Goal: Task Accomplishment & Management: Use online tool/utility

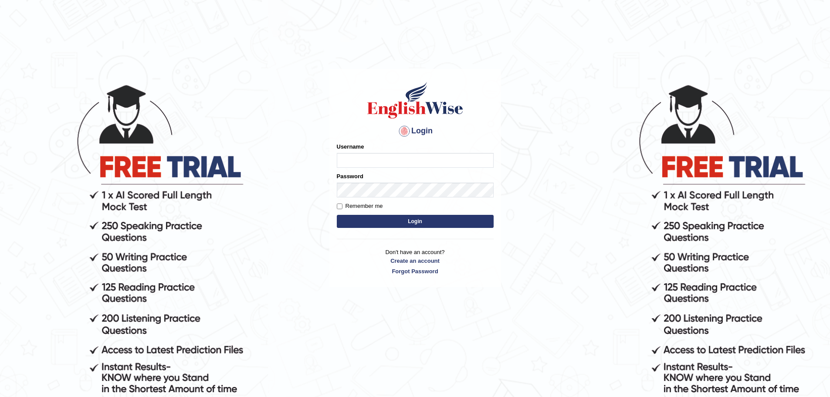
type input "nagindra"
click at [401, 220] on button "Login" at bounding box center [415, 221] width 157 height 13
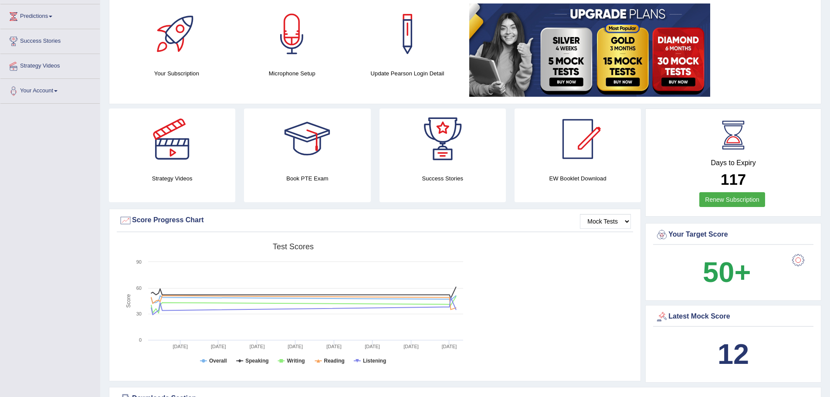
scroll to position [87, 0]
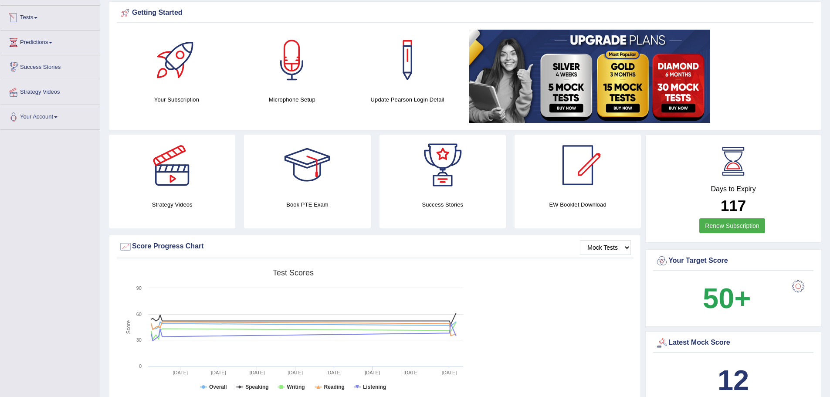
click at [33, 14] on link "Tests" at bounding box center [49, 17] width 99 height 22
click at [41, 50] on link "Take Mock Test" at bounding box center [57, 54] width 82 height 16
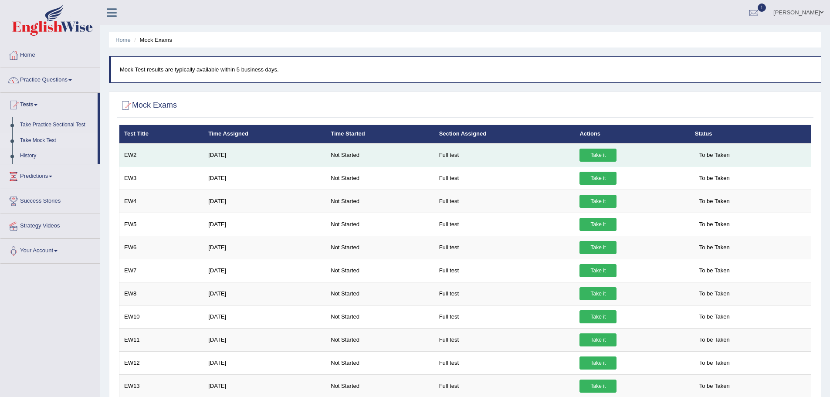
click at [606, 155] on link "Take it" at bounding box center [598, 155] width 37 height 13
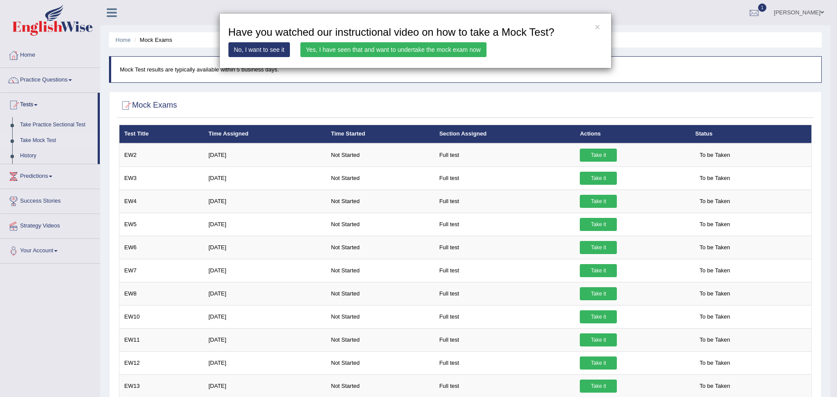
click at [382, 52] on link "Yes, I have seen that and want to undertake the mock exam now" at bounding box center [393, 49] width 186 height 15
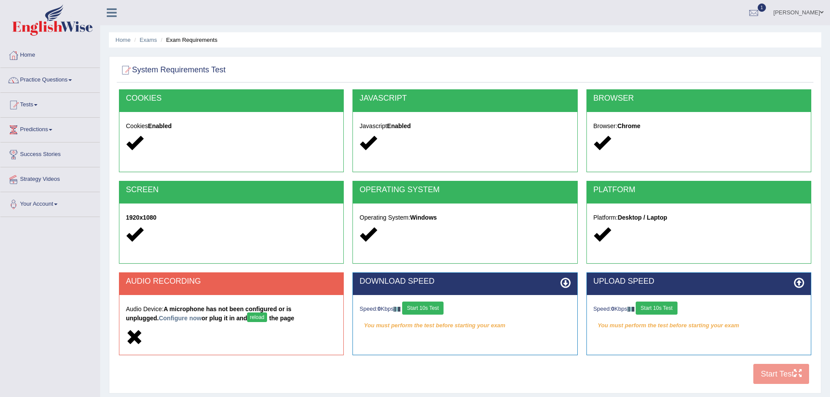
click at [247, 317] on button "reload" at bounding box center [257, 317] width 20 height 10
click at [159, 315] on link "Configure now" at bounding box center [180, 318] width 43 height 7
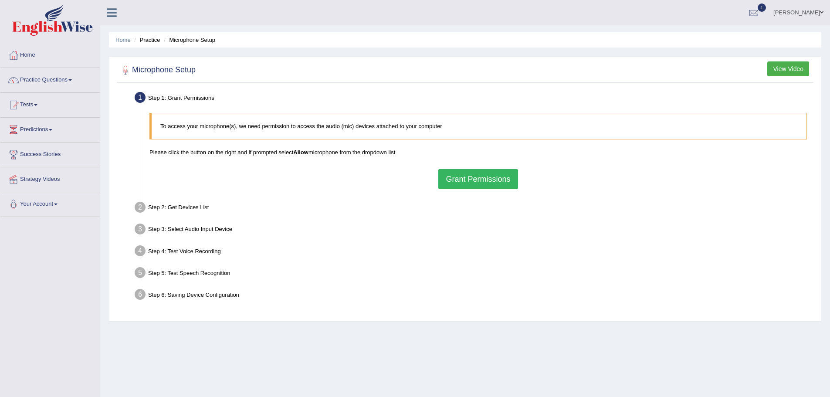
click at [497, 183] on button "Grant Permissions" at bounding box center [477, 179] width 79 height 20
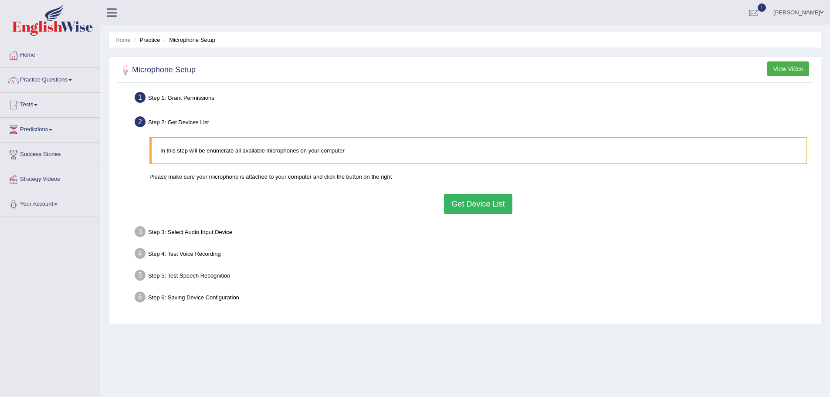
click at [474, 201] on button "Get Device List" at bounding box center [478, 204] width 68 height 20
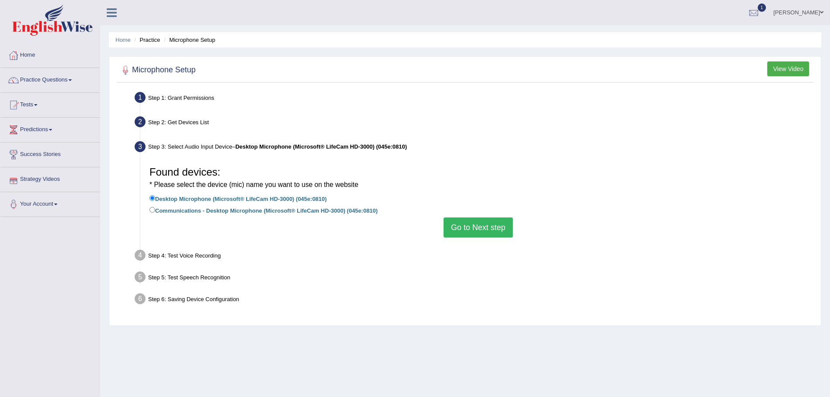
click at [158, 209] on label "Communications - Desktop Microphone (Microsoft® LifeCam HD-3000) (045e:0810)" at bounding box center [263, 210] width 228 height 10
click at [155, 209] on input "Communications - Desktop Microphone (Microsoft® LifeCam HD-3000) (045e:0810)" at bounding box center [152, 210] width 6 height 6
radio input "true"
click at [459, 226] on button "Go to Next step" at bounding box center [478, 227] width 69 height 20
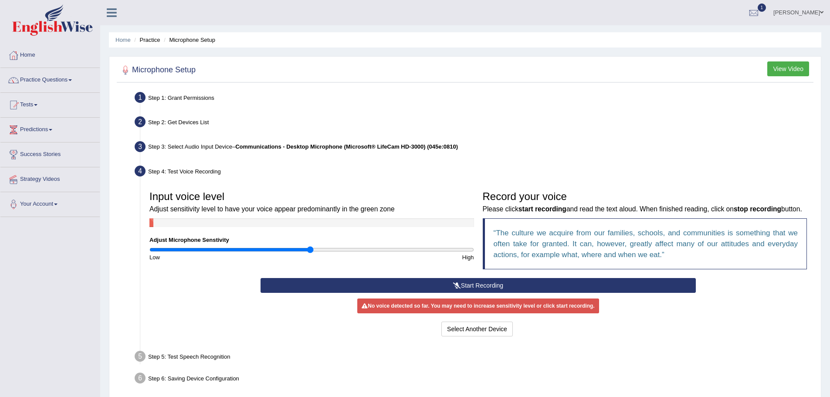
click at [459, 292] on button "Start Recording" at bounding box center [478, 285] width 435 height 15
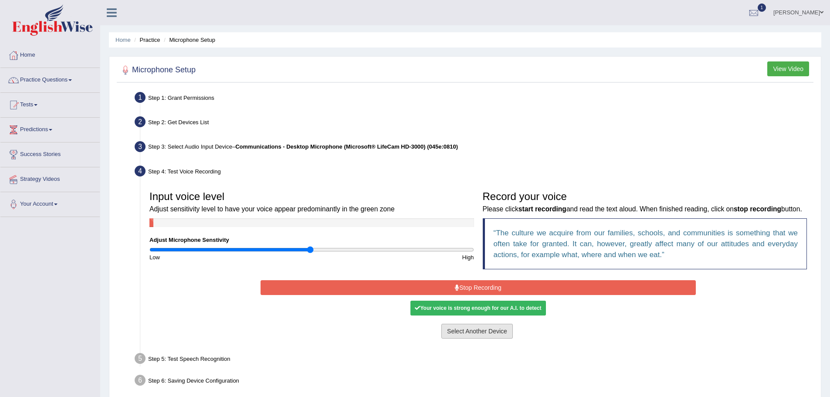
click at [472, 339] on button "Select Another Device" at bounding box center [476, 331] width 71 height 15
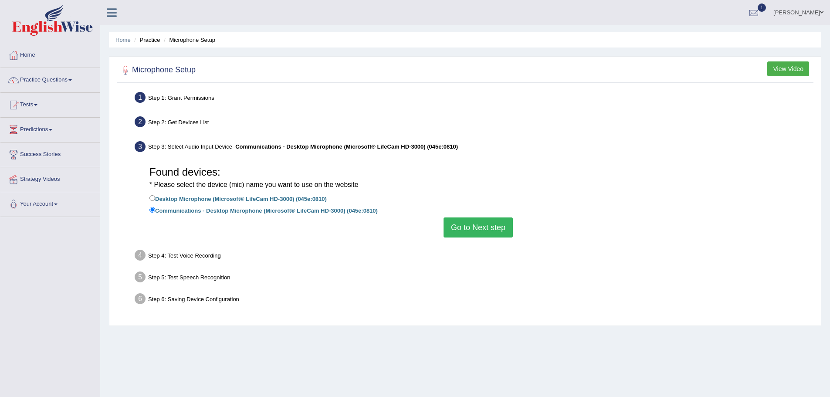
click at [179, 254] on div "Step 4: Test Voice Recording" at bounding box center [474, 256] width 686 height 19
click at [486, 222] on button "Go to Next step" at bounding box center [478, 227] width 69 height 20
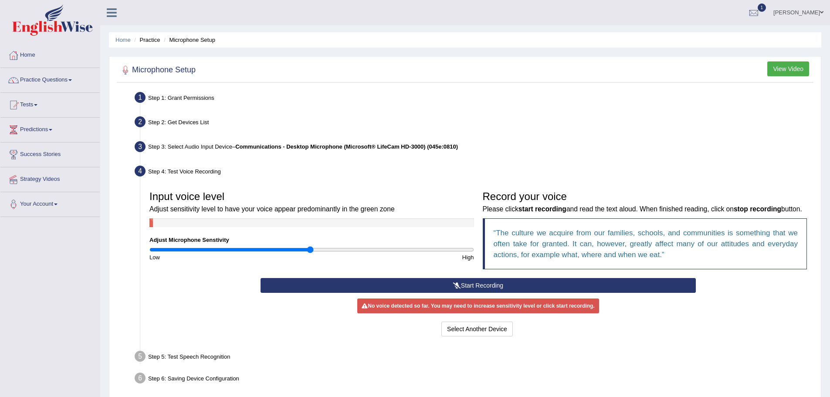
click at [486, 293] on button "Start Recording" at bounding box center [478, 285] width 435 height 15
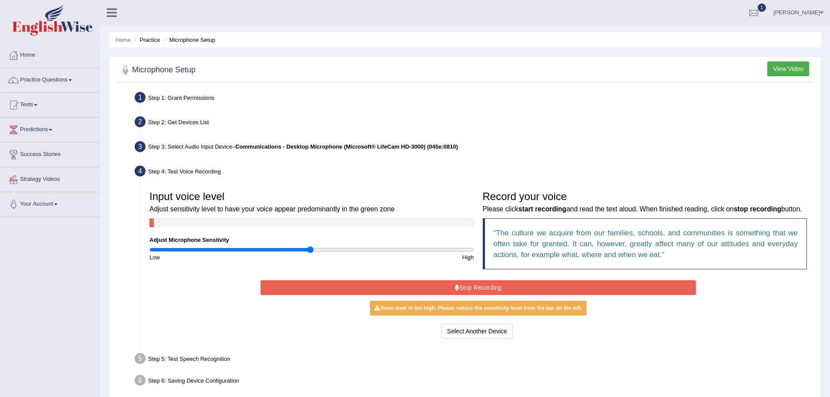
click at [464, 316] on div "Voice level is too high. Please reduce the sensitivity level from the bar on th…" at bounding box center [478, 308] width 217 height 15
click at [472, 295] on button "Stop Recording" at bounding box center [478, 287] width 435 height 15
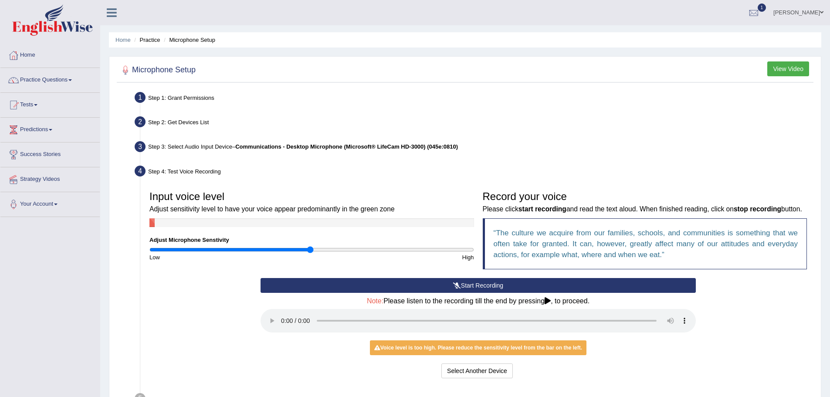
click at [472, 293] on button "Start Recording" at bounding box center [478, 285] width 435 height 15
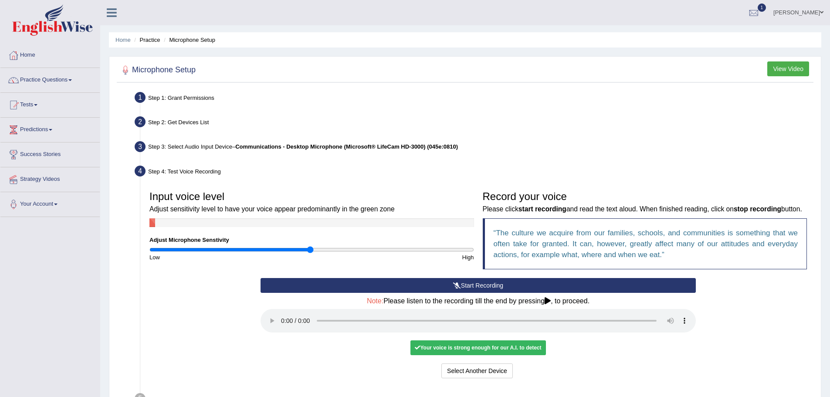
click at [548, 304] on icon at bounding box center [548, 300] width 6 height 7
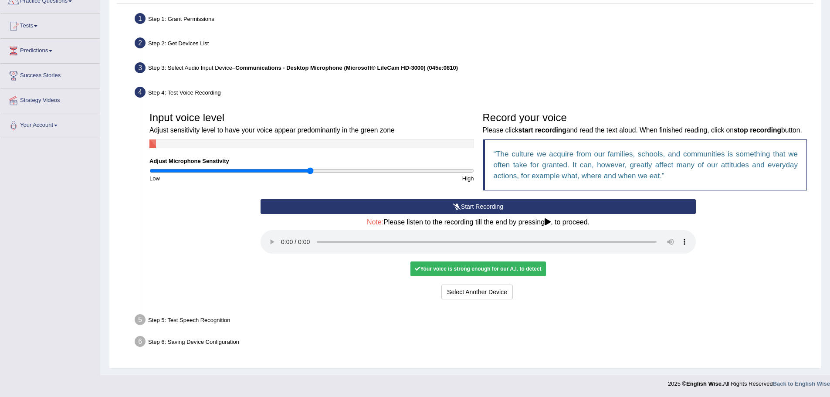
scroll to position [90, 0]
click at [469, 268] on div "Your voice is strong enough for our A.I. to detect" at bounding box center [478, 268] width 135 height 15
click at [468, 268] on div "Your voice is strong enough for our A.I. to detect" at bounding box center [478, 268] width 135 height 15
click at [29, 14] on link "Tests" at bounding box center [49, 25] width 99 height 22
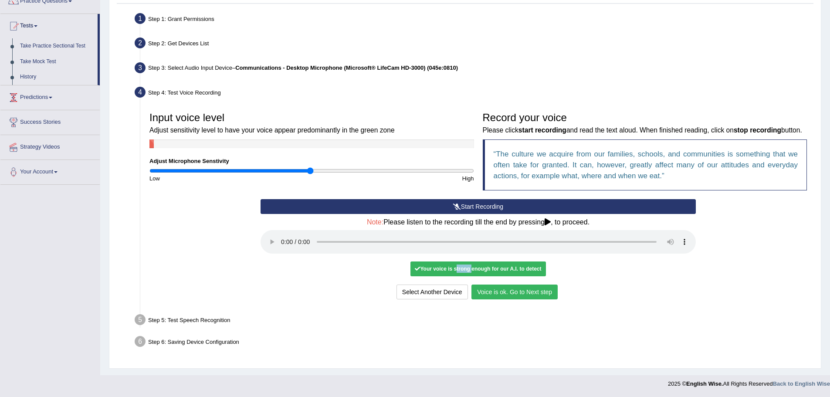
click at [45, 85] on link "Predictions" at bounding box center [49, 96] width 99 height 22
click at [44, 39] on link "Predictions" at bounding box center [48, 50] width 97 height 22
click at [44, 39] on link "Predictions" at bounding box center [49, 50] width 99 height 22
click at [42, 17] on link "Tests" at bounding box center [49, 25] width 99 height 22
click at [46, 38] on link "Take Practice Sectional Test" at bounding box center [57, 46] width 82 height 16
